Goal: Obtain resource: Download file/media

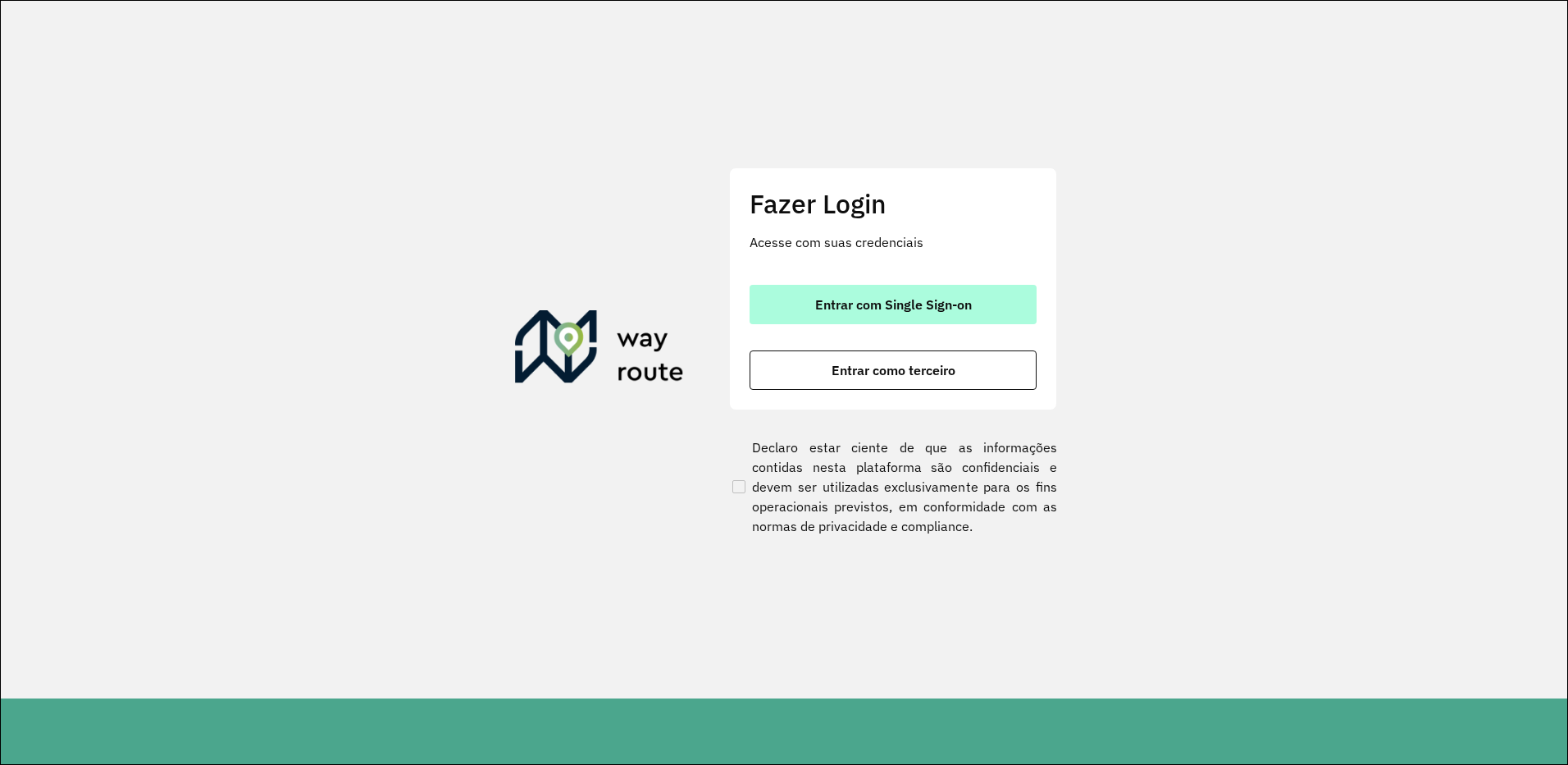
click at [872, 320] on button "Entrar com Single Sign-on" at bounding box center [892, 305] width 287 height 40
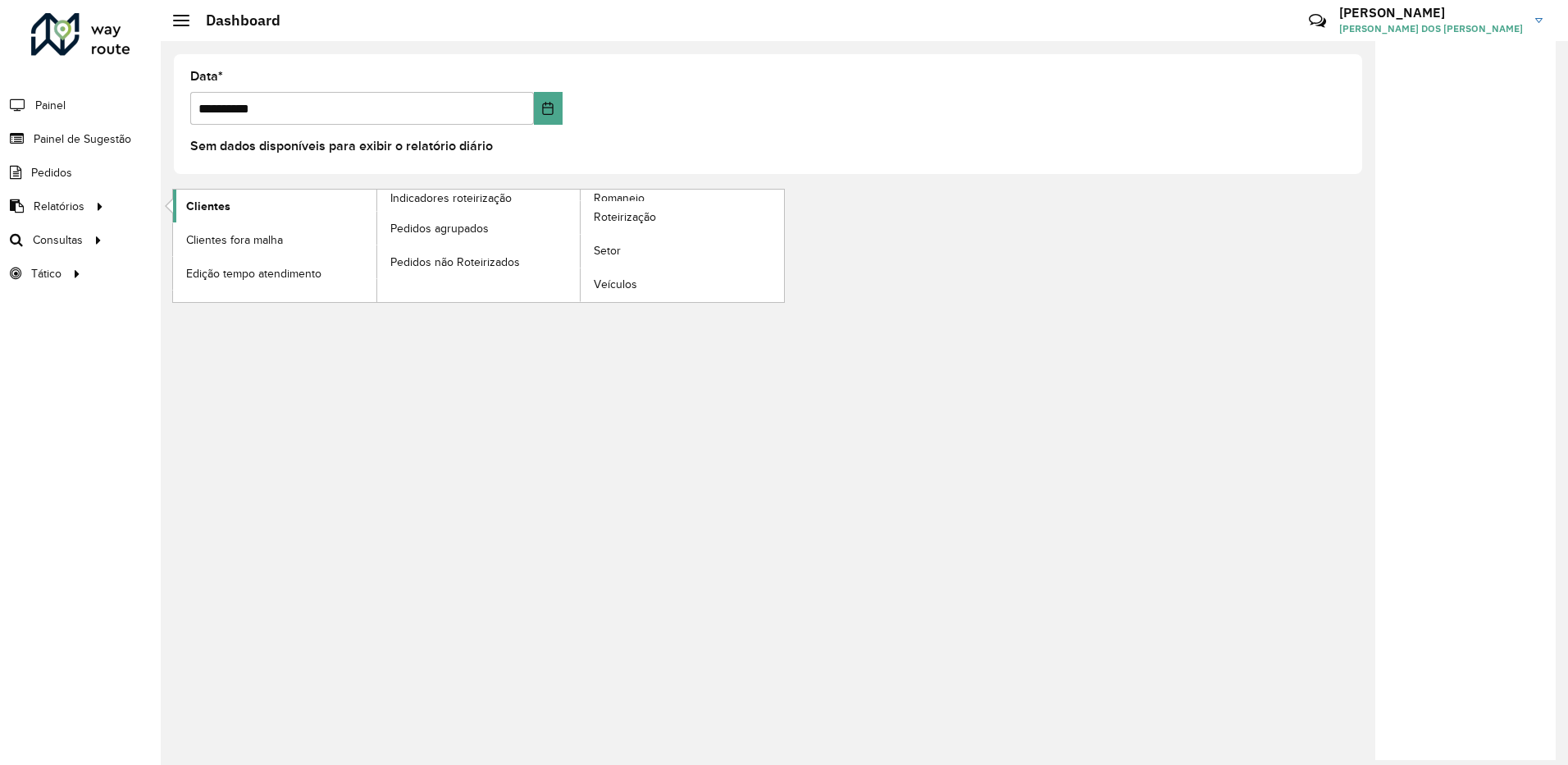
click at [258, 204] on link "Clientes" at bounding box center [274, 205] width 203 height 33
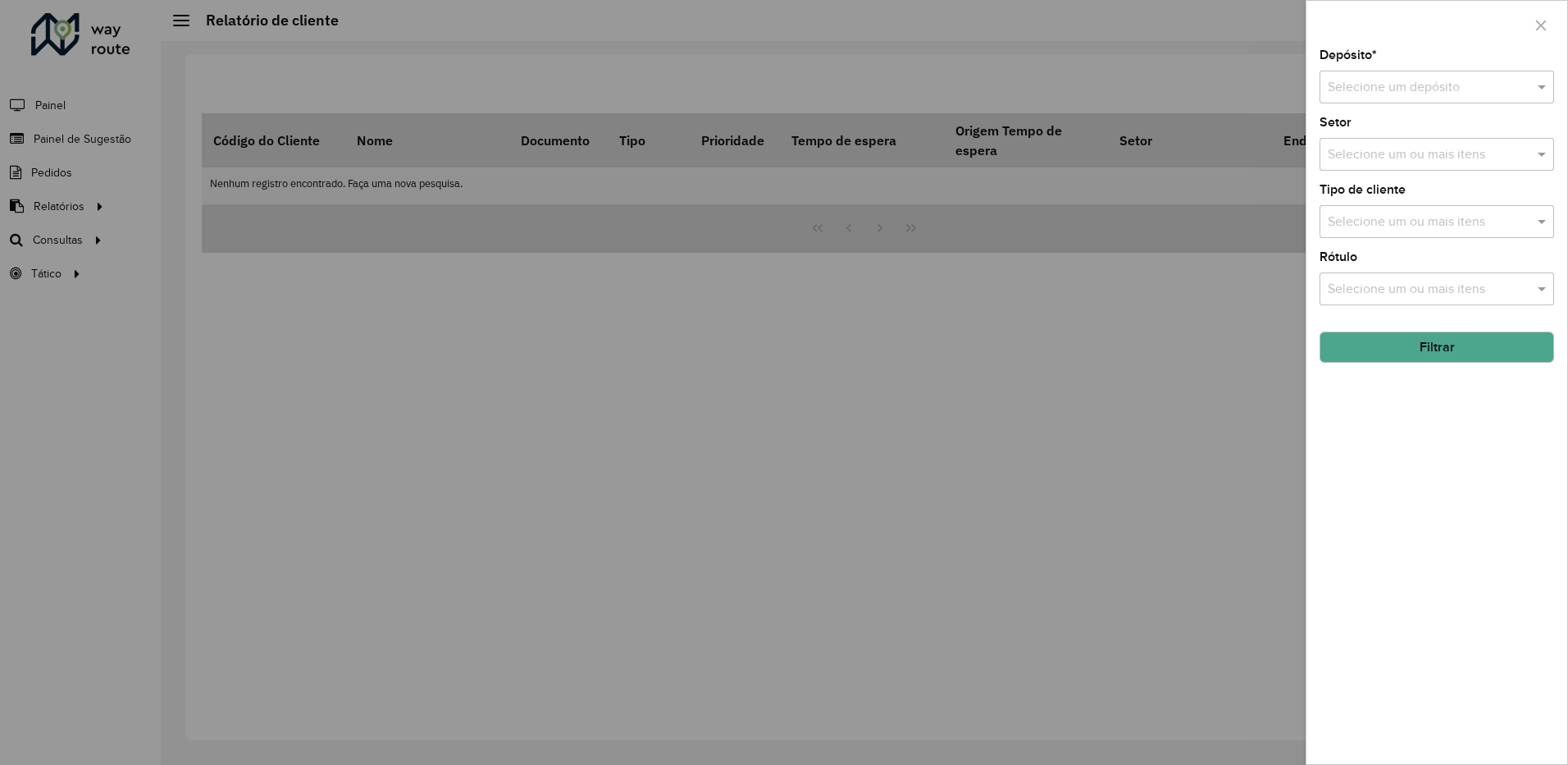
click at [1402, 97] on div "Selecione um depósito" at bounding box center [1437, 87] width 235 height 33
click at [1385, 132] on div "CDL Salto" at bounding box center [1437, 133] width 233 height 27
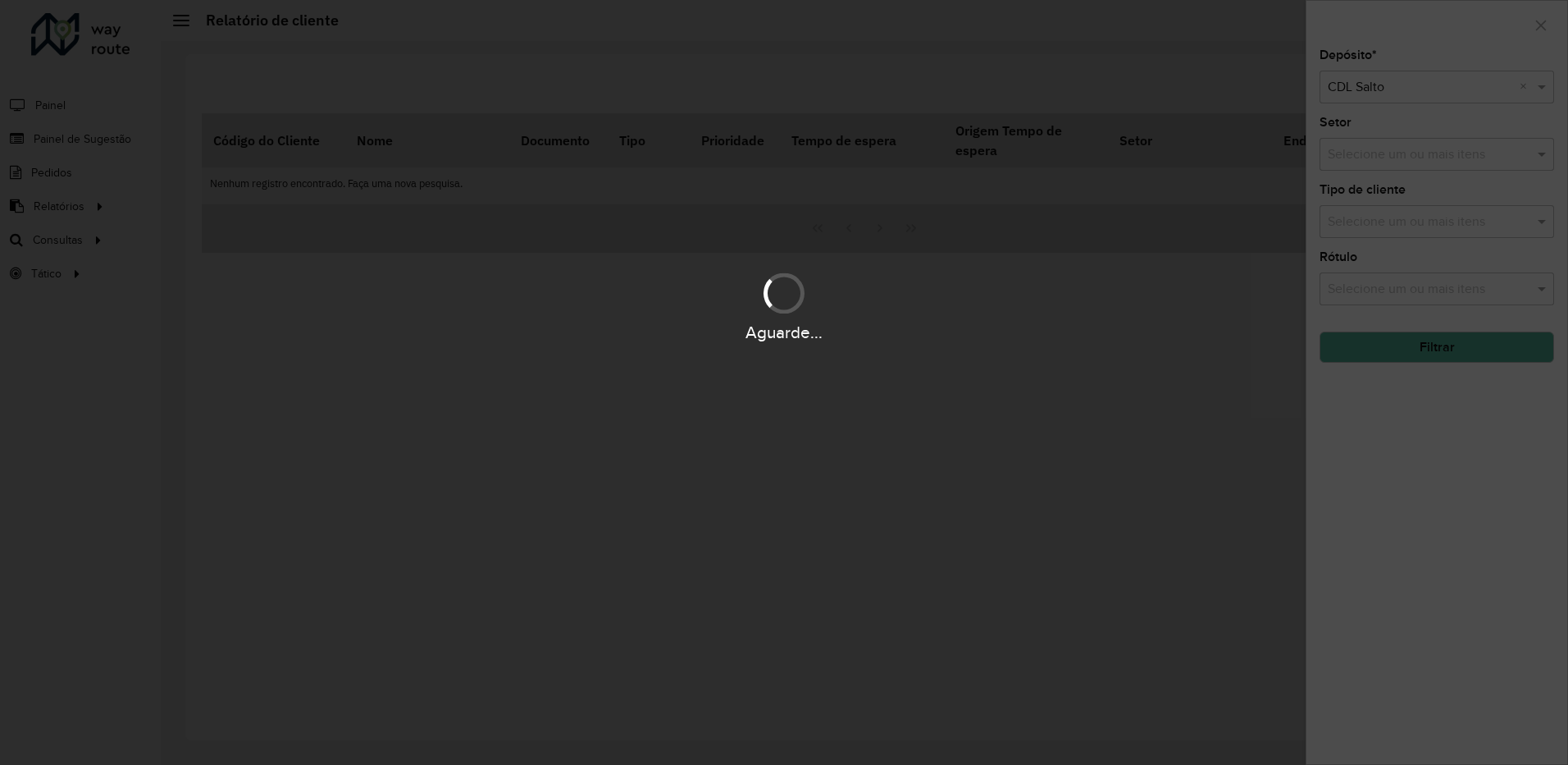
click at [1383, 154] on div "Aguarde..." at bounding box center [784, 382] width 1568 height 765
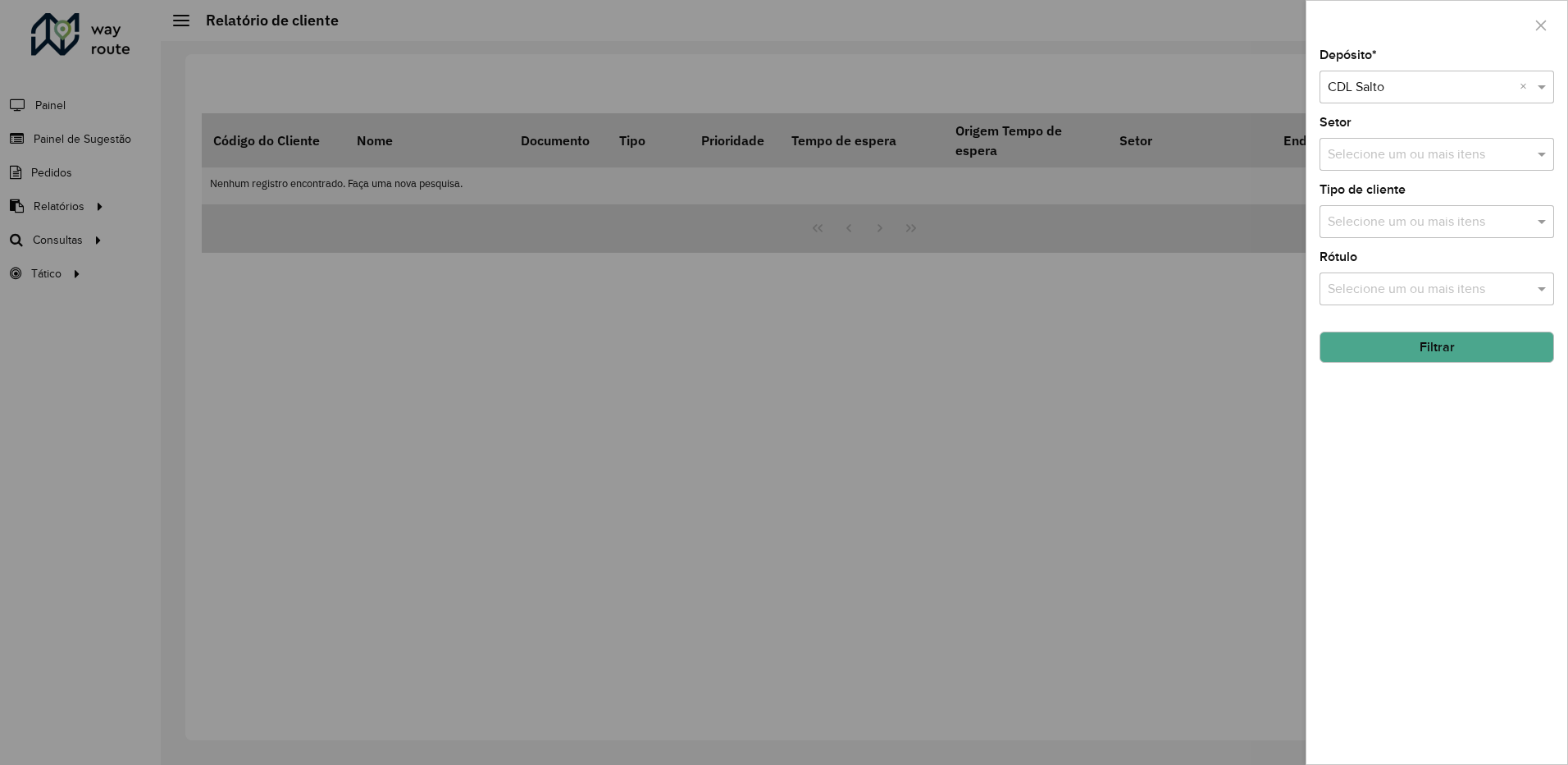
click at [1375, 158] on input "text" at bounding box center [1429, 154] width 210 height 20
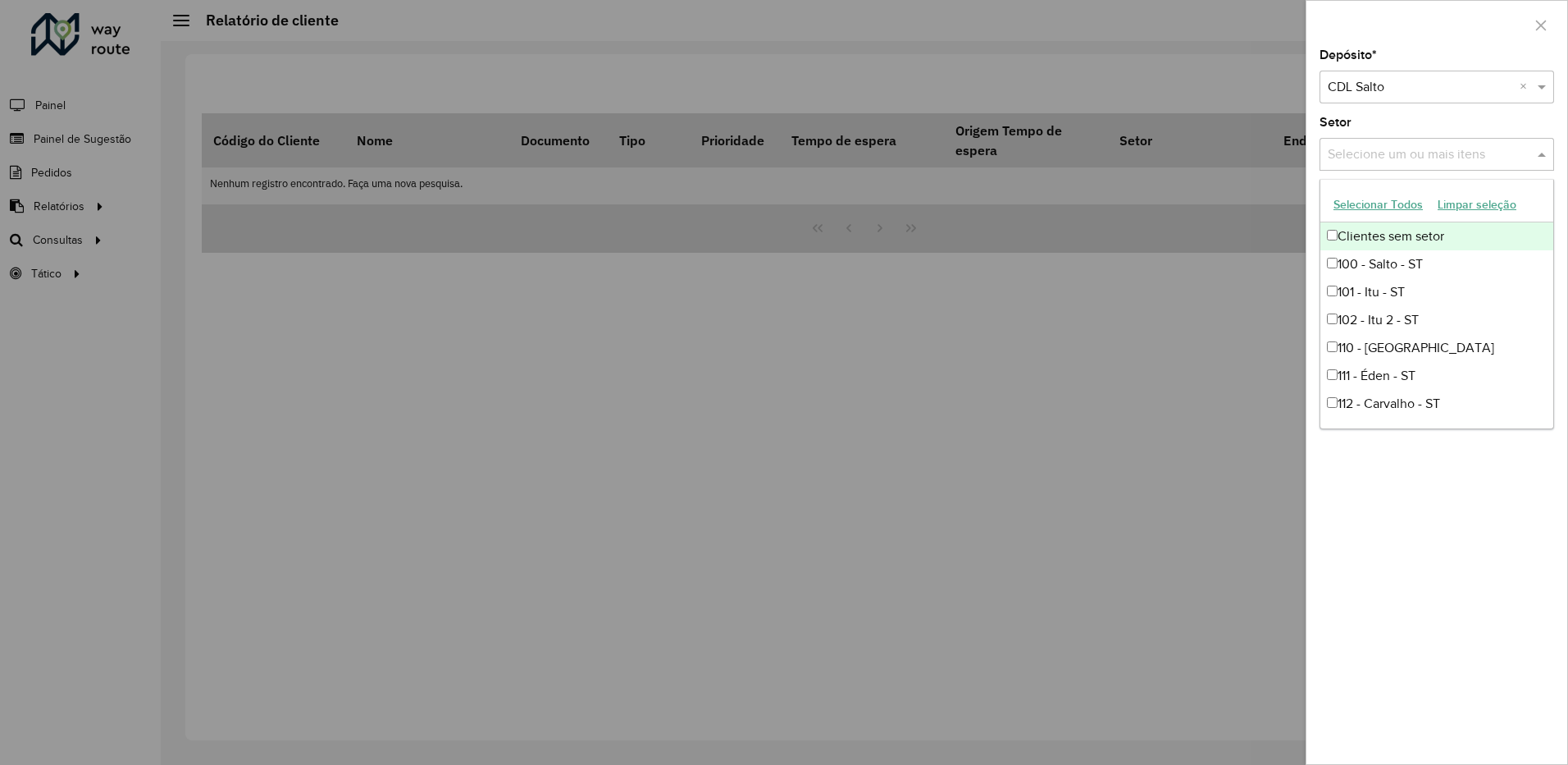
click at [1362, 212] on button "Selecionar Todos" at bounding box center [1379, 205] width 104 height 26
click at [1344, 122] on label "Setor" at bounding box center [1336, 122] width 32 height 20
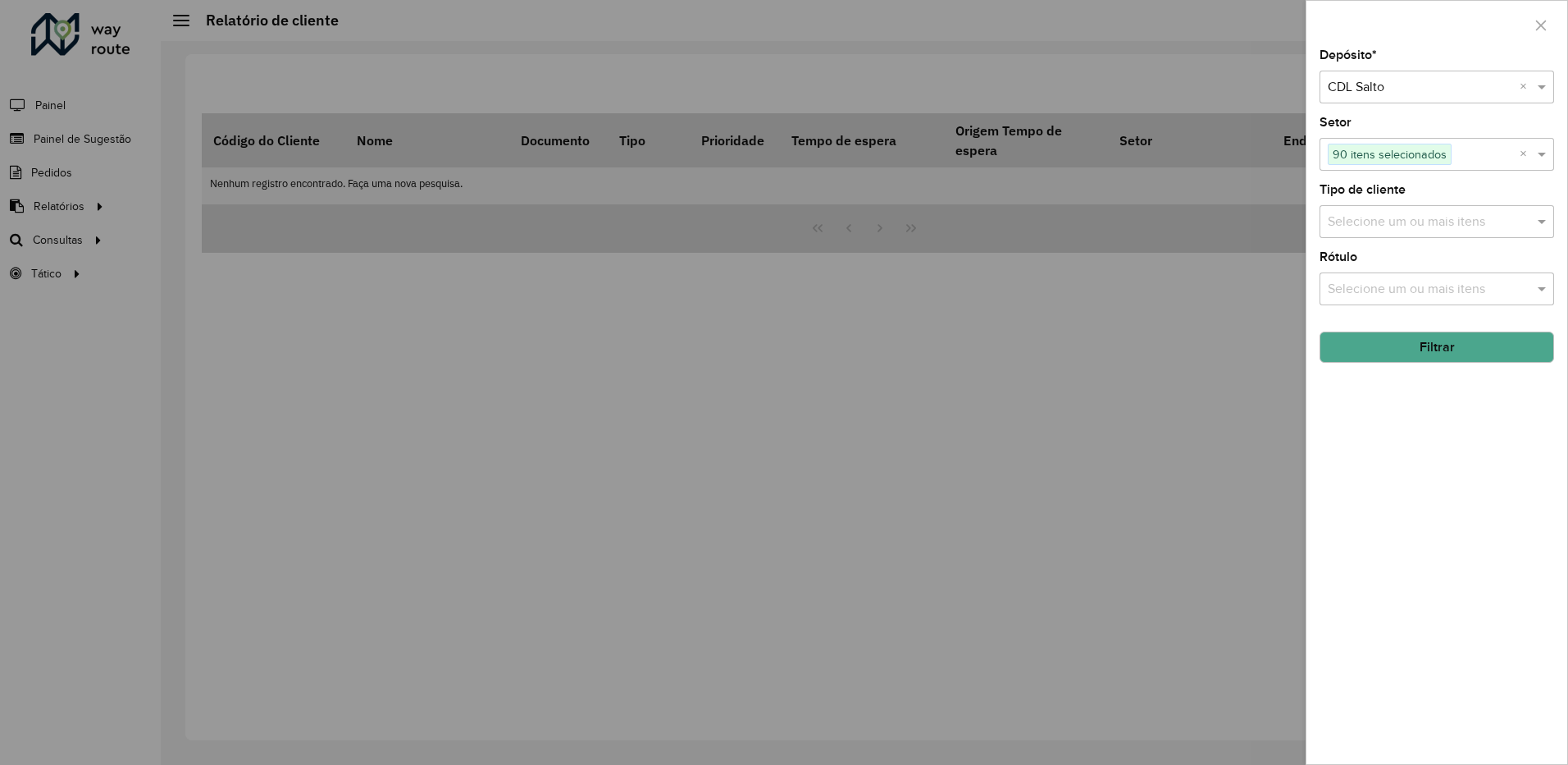
click at [1401, 342] on button "Filtrar" at bounding box center [1437, 347] width 235 height 31
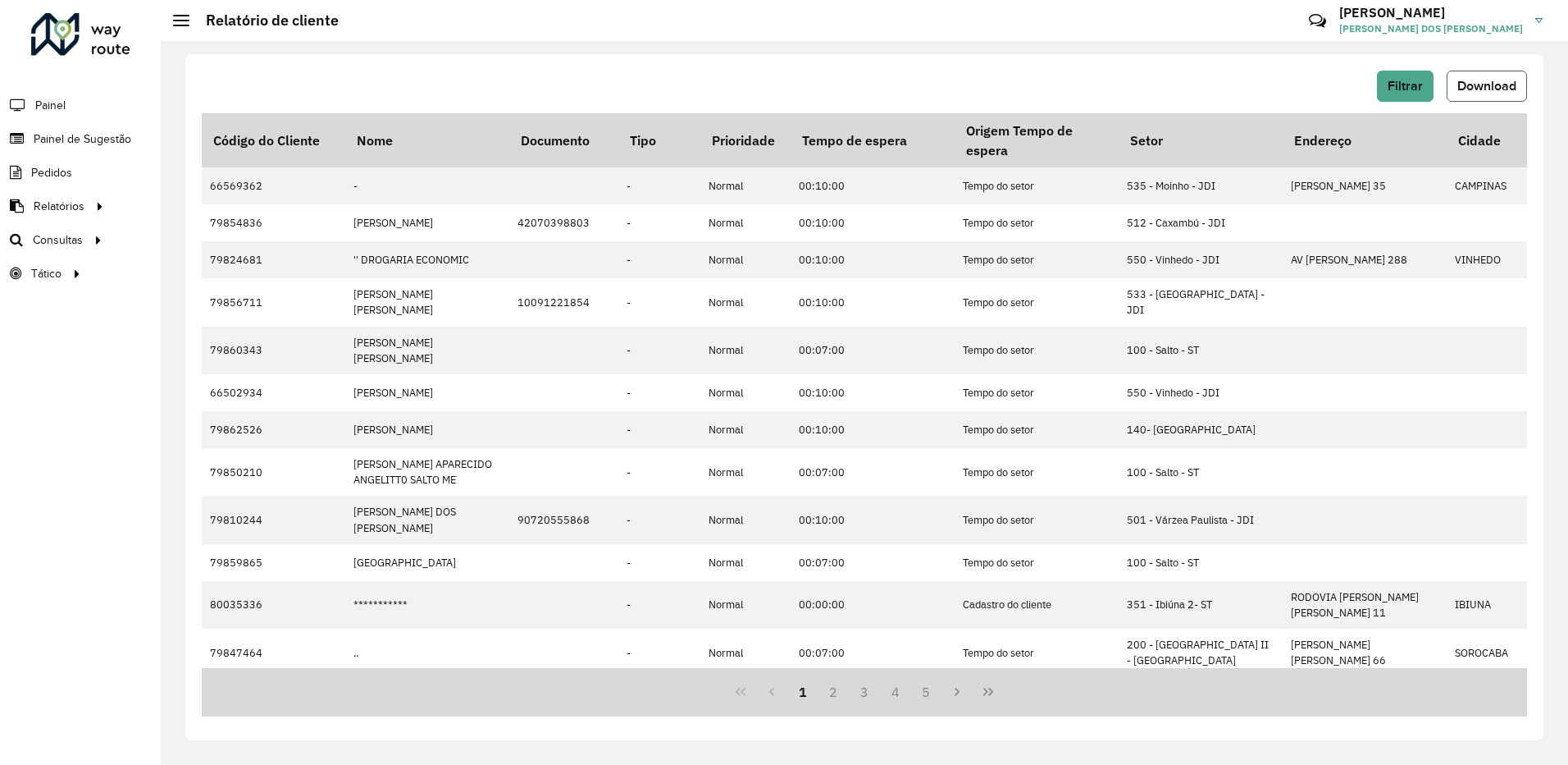
click at [1488, 86] on span "Download" at bounding box center [1487, 85] width 59 height 14
